Goal: Information Seeking & Learning: Learn about a topic

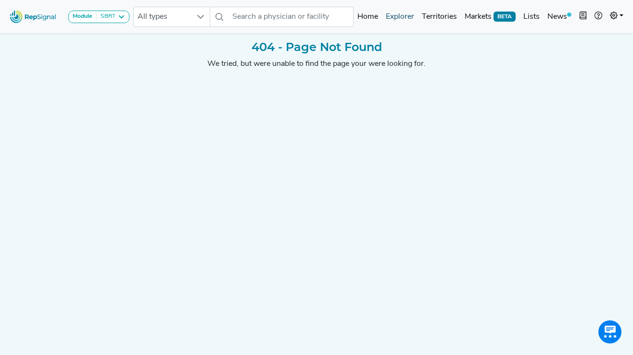
click at [396, 13] on link "Explorer" at bounding box center [400, 16] width 36 height 19
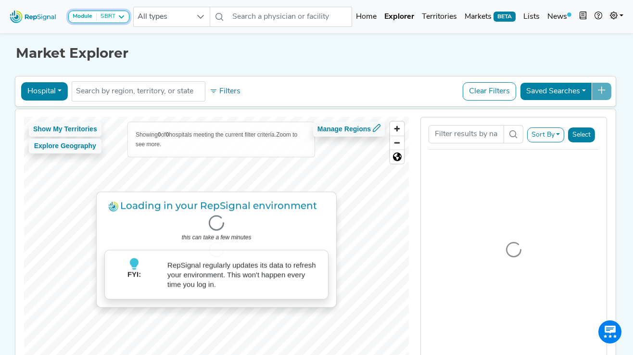
click at [113, 19] on div "SBRT" at bounding box center [106, 17] width 19 height 8
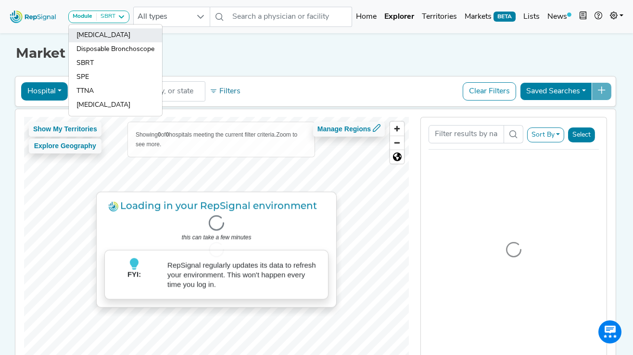
click at [107, 42] on link "[MEDICAL_DATA]" at bounding box center [115, 49] width 93 height 14
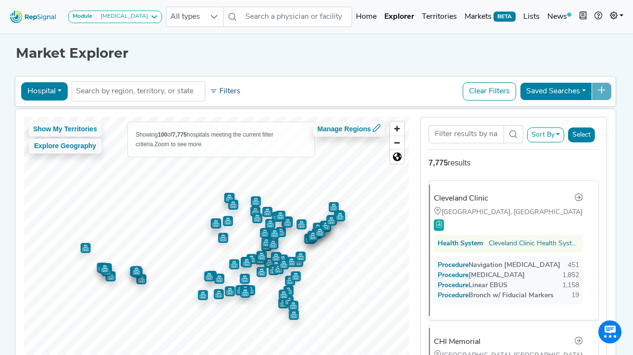
click at [223, 91] on button "Filters" at bounding box center [225, 91] width 36 height 16
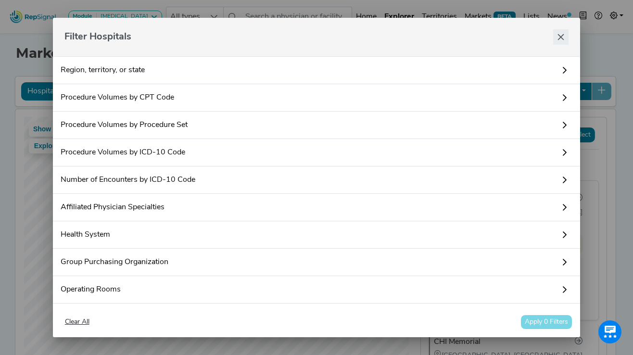
click at [559, 37] on icon "Close" at bounding box center [561, 37] width 8 height 8
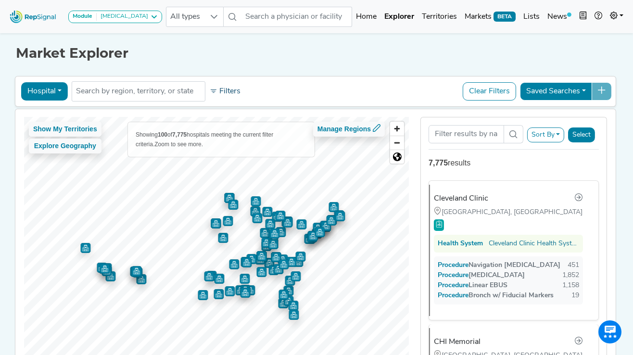
click at [223, 89] on button "Filters" at bounding box center [225, 91] width 36 height 16
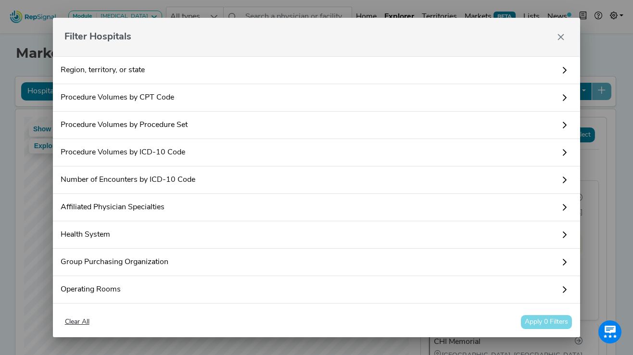
click at [171, 120] on link "Procedure Volumes by Procedure Set" at bounding box center [317, 125] width 528 height 27
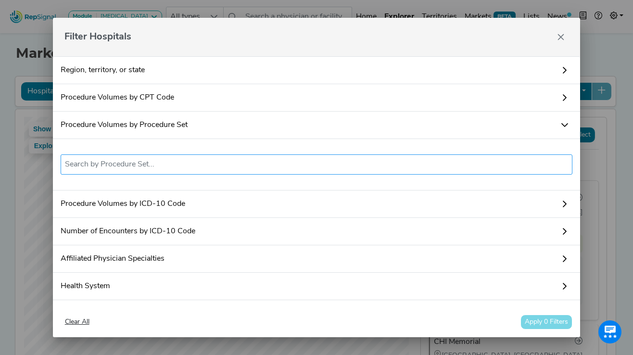
click at [153, 161] on input "text" at bounding box center [316, 165] width 503 height 12
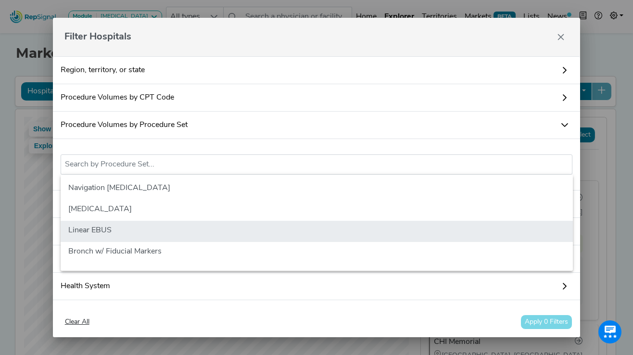
click at [139, 228] on li "Linear EBUS" at bounding box center [317, 231] width 512 height 21
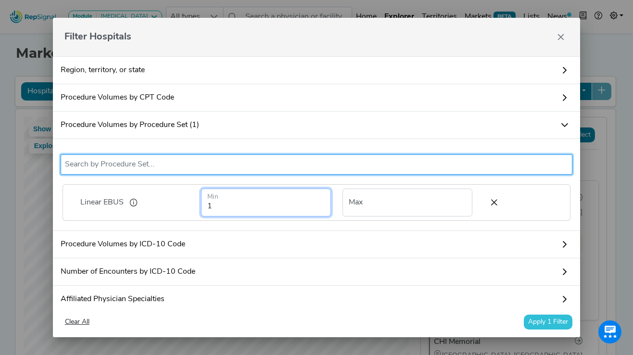
click at [255, 206] on input "1" at bounding box center [266, 202] width 130 height 28
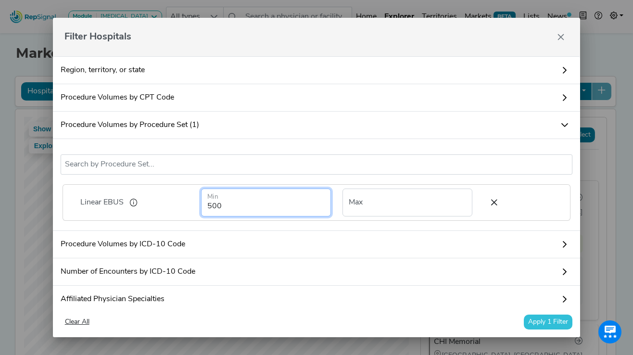
type input "500"
click at [303, 179] on div "Linear EBUS No results found Linear EBUS 500 Min Max" at bounding box center [317, 185] width 528 height 92
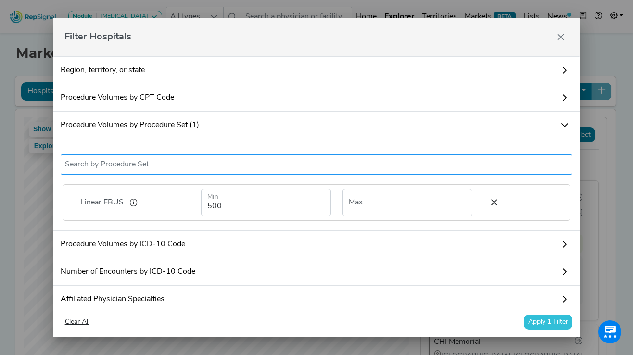
click at [108, 167] on input "text" at bounding box center [316, 165] width 503 height 12
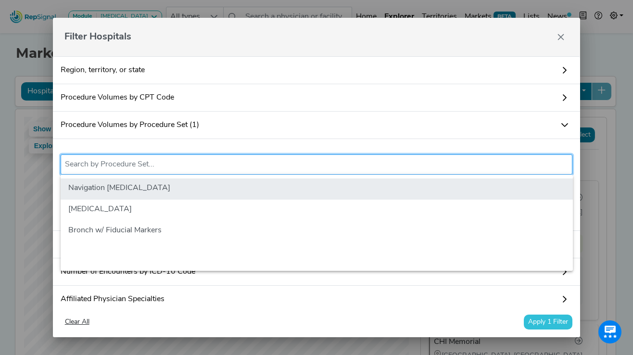
click at [161, 190] on li "Navigation [MEDICAL_DATA]" at bounding box center [317, 188] width 512 height 21
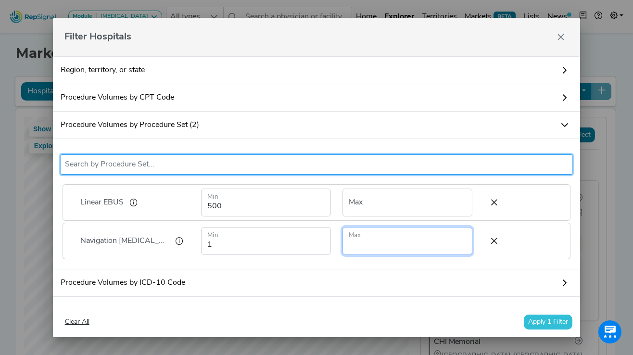
click at [370, 241] on input "number" at bounding box center [407, 241] width 130 height 28
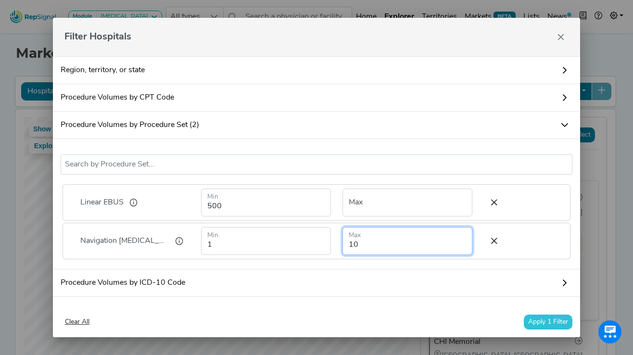
type input "10"
click at [483, 260] on div "Linear EBUS 500 Min Max Navigation [MEDICAL_DATA] 1 Min 10 Max" at bounding box center [317, 221] width 512 height 79
click at [548, 321] on button "Apply 1 Filter" at bounding box center [548, 321] width 49 height 15
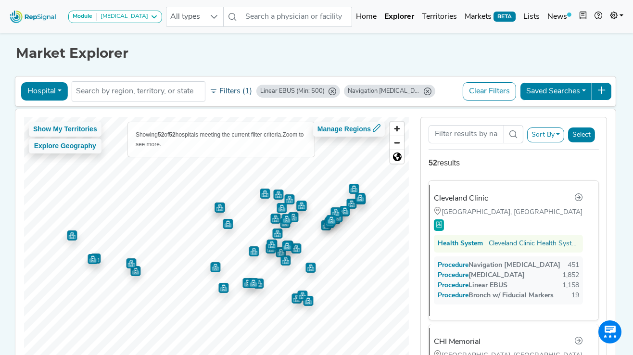
click at [232, 87] on button "Filters (1)" at bounding box center [230, 91] width 47 height 16
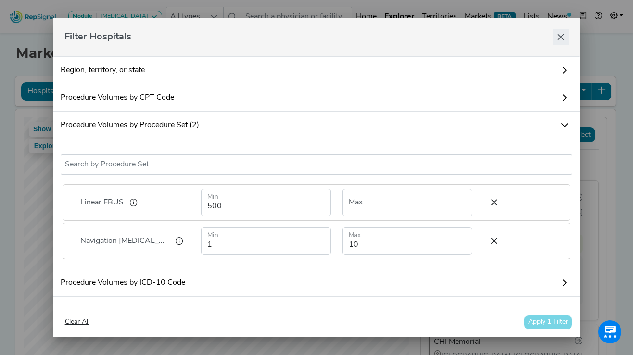
click at [559, 37] on icon "Close" at bounding box center [561, 37] width 8 height 8
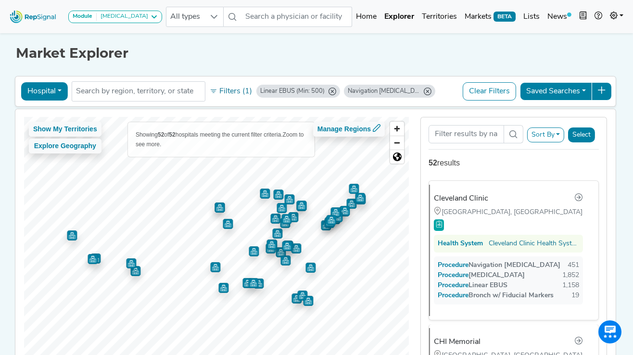
click at [333, 88] on icon "Linear EBUS (Min: 500)" at bounding box center [332, 92] width 8 height 8
type input "1"
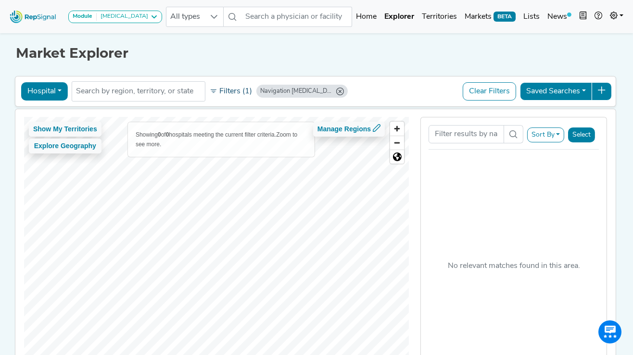
click at [235, 89] on button "Filters (1)" at bounding box center [230, 91] width 47 height 16
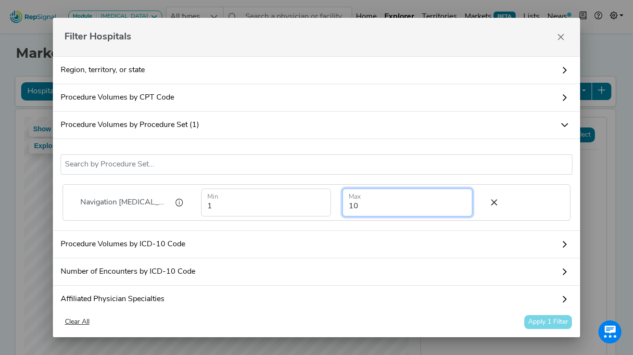
click at [372, 207] on input "10" at bounding box center [407, 202] width 130 height 28
type input "100"
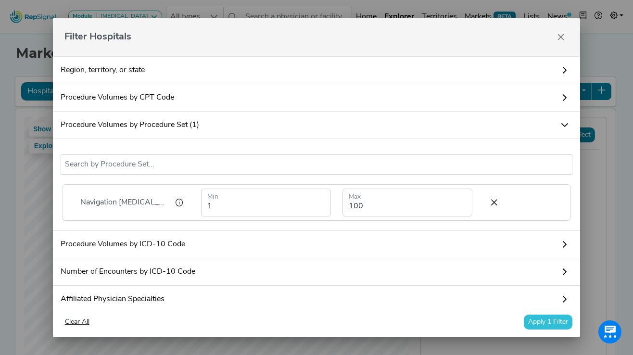
click at [536, 317] on button "Apply 1 Filter" at bounding box center [548, 321] width 49 height 15
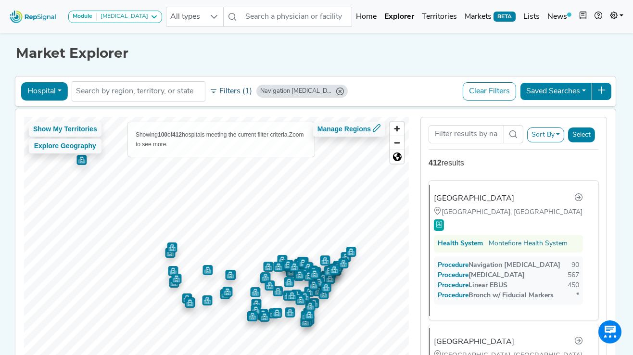
click at [234, 89] on button "Filters (1)" at bounding box center [230, 91] width 47 height 16
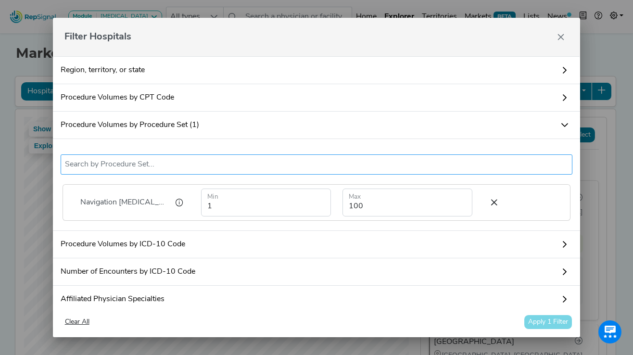
click at [146, 167] on input "text" at bounding box center [316, 165] width 503 height 12
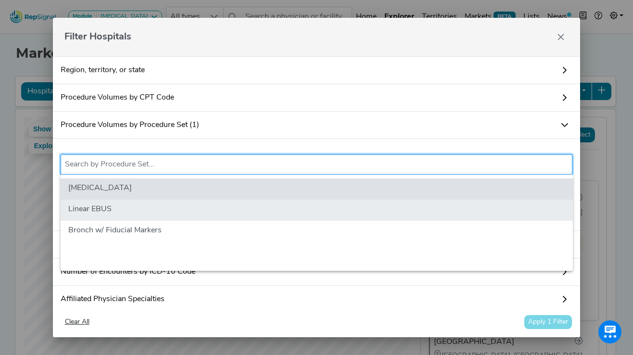
click at [113, 205] on li "Linear EBUS" at bounding box center [317, 210] width 512 height 21
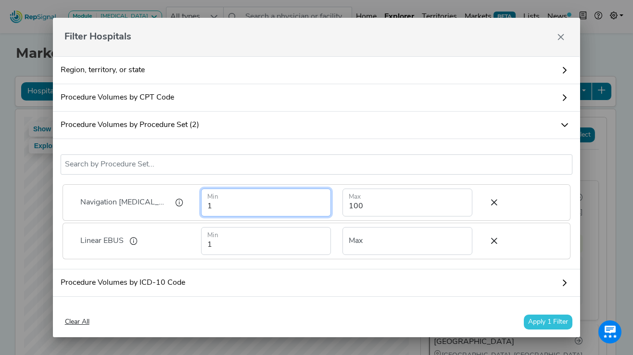
click at [241, 207] on input "1" at bounding box center [266, 202] width 130 height 28
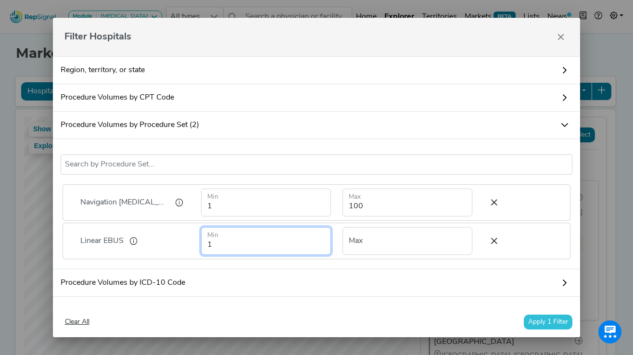
click at [255, 247] on input "1" at bounding box center [266, 241] width 130 height 28
type input "500"
click at [392, 262] on div "Navigation [MEDICAL_DATA] Linear EBUS No results found Navigation [MEDICAL_DATA…" at bounding box center [317, 204] width 528 height 130
click at [541, 317] on button "Apply 1 Filter" at bounding box center [548, 321] width 49 height 15
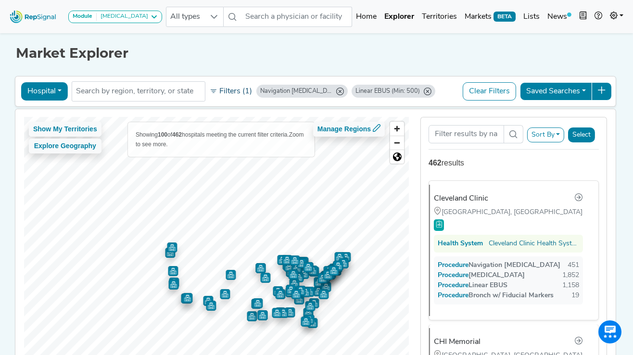
click at [237, 91] on button "Filters (1)" at bounding box center [230, 91] width 47 height 16
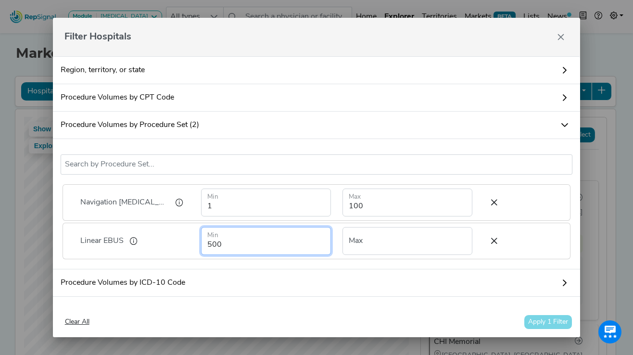
click at [214, 243] on input "500" at bounding box center [266, 241] width 130 height 28
type input "1"
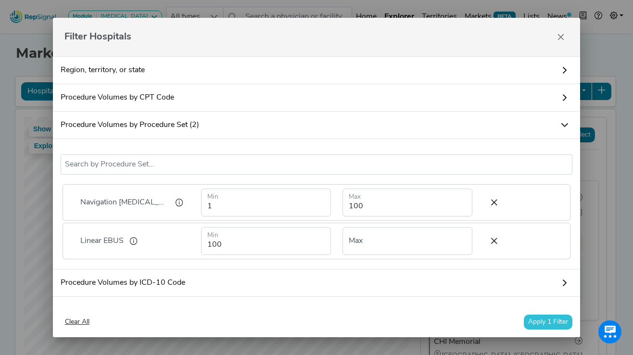
click at [377, 181] on div "Navigation [MEDICAL_DATA] Linear EBUS No results found Navigation [MEDICAL_DATA…" at bounding box center [317, 204] width 528 height 130
click at [529, 321] on button "Apply 1 Filter" at bounding box center [548, 321] width 49 height 15
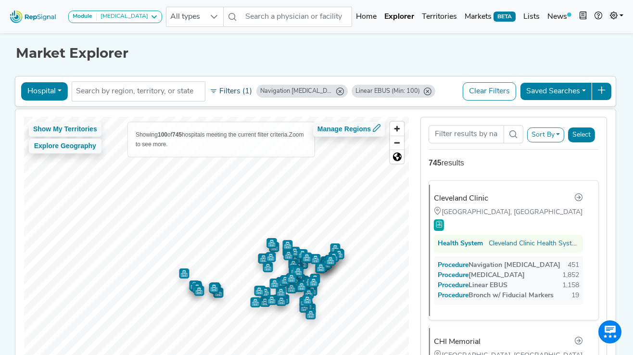
click at [239, 90] on button "Filters (1)" at bounding box center [230, 91] width 47 height 16
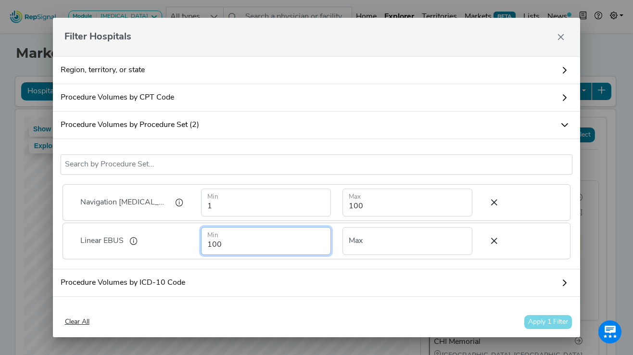
click at [227, 243] on input "100" at bounding box center [266, 241] width 130 height 28
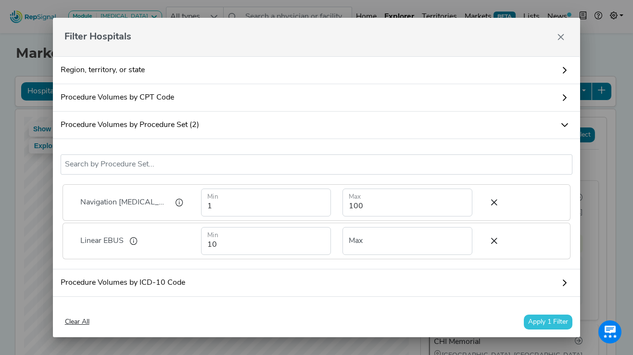
click at [550, 317] on button "Apply 1 Filter" at bounding box center [548, 321] width 49 height 15
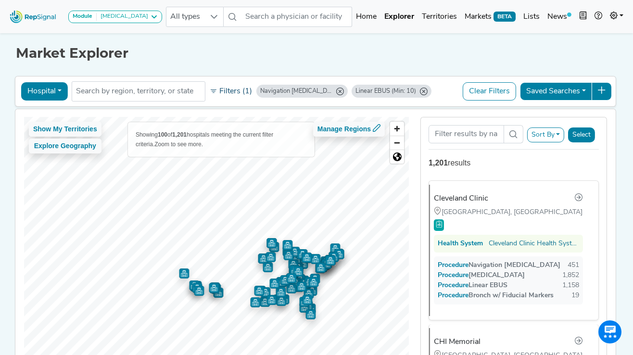
click at [240, 88] on button "Filters (1)" at bounding box center [230, 91] width 47 height 16
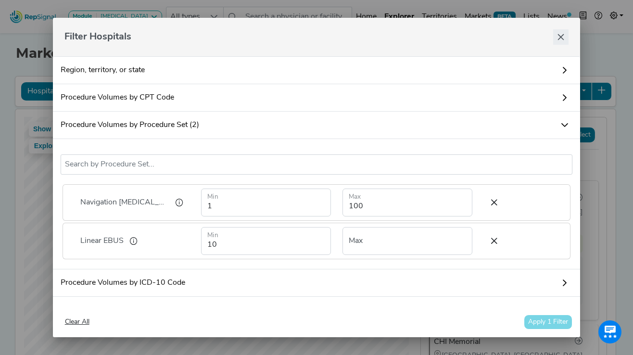
click at [559, 40] on icon "Close" at bounding box center [561, 37] width 8 height 8
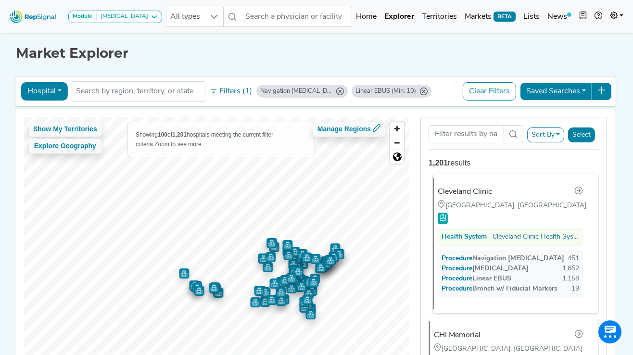
scroll to position [7, 0]
click at [236, 89] on button "Filters (1)" at bounding box center [230, 91] width 47 height 16
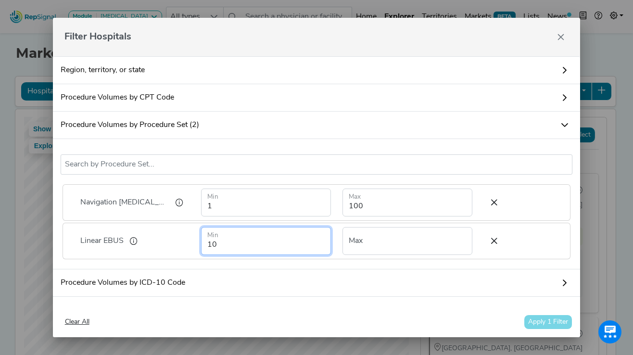
click at [239, 244] on input "10" at bounding box center [266, 241] width 130 height 28
type input "1"
type input "2"
type input "300"
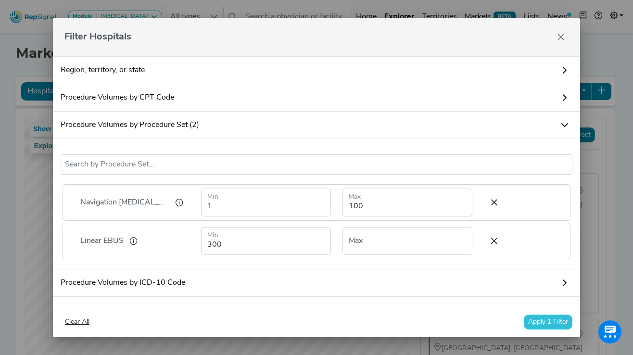
click at [543, 320] on button "Apply 1 Filter" at bounding box center [548, 321] width 49 height 15
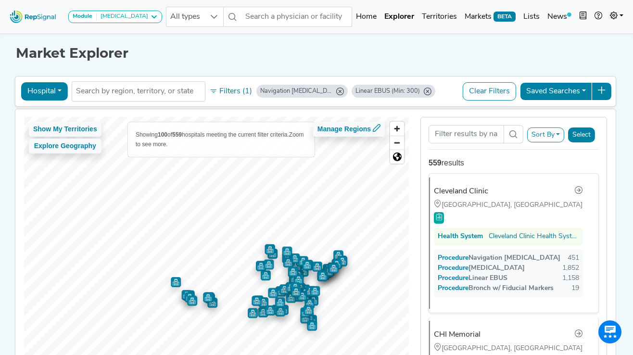
scroll to position [0, 0]
